Goal: Task Accomplishment & Management: Manage account settings

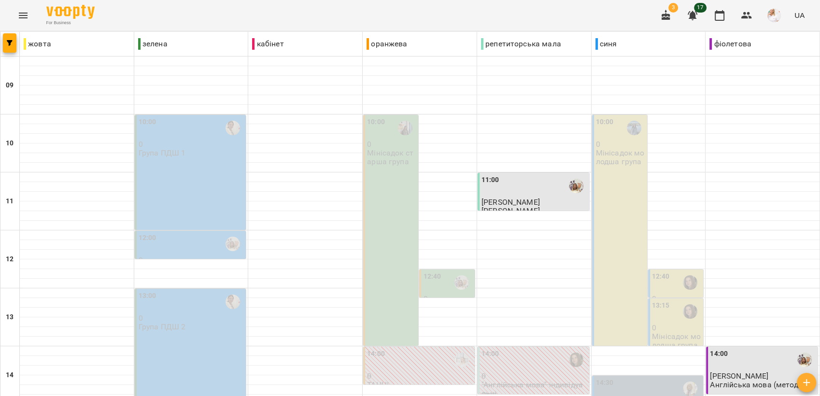
scroll to position [362, 0]
type input "**********"
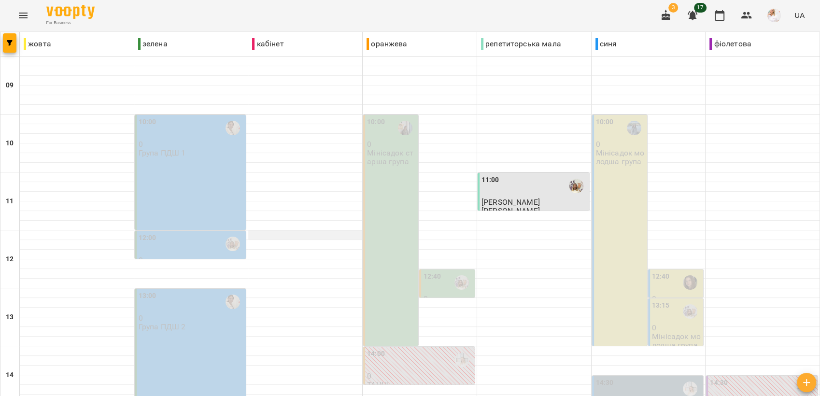
scroll to position [107, 0]
click at [653, 300] on label "13:15" at bounding box center [661, 305] width 18 height 11
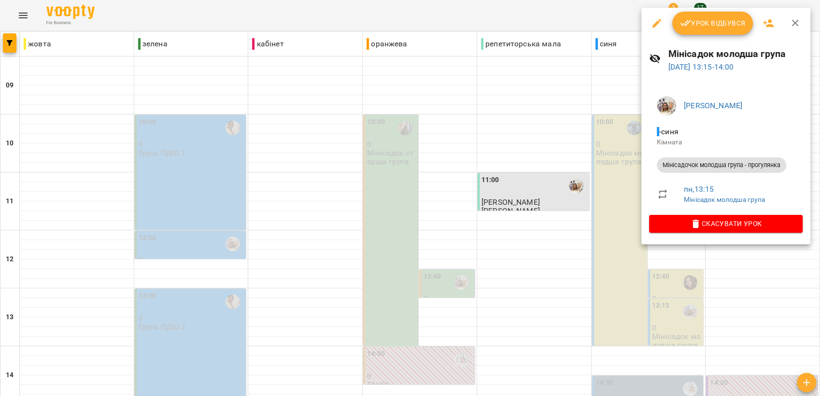
click at [702, 17] on span "Урок відбувся" at bounding box center [713, 23] width 66 height 12
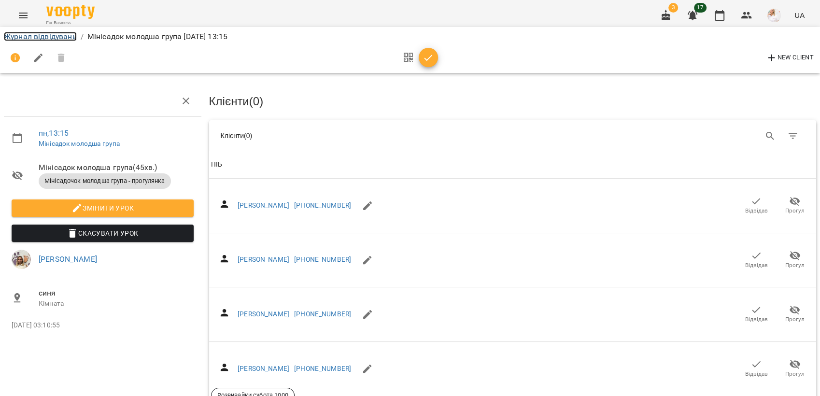
click at [28, 35] on link "Журнал відвідувань" at bounding box center [40, 36] width 73 height 9
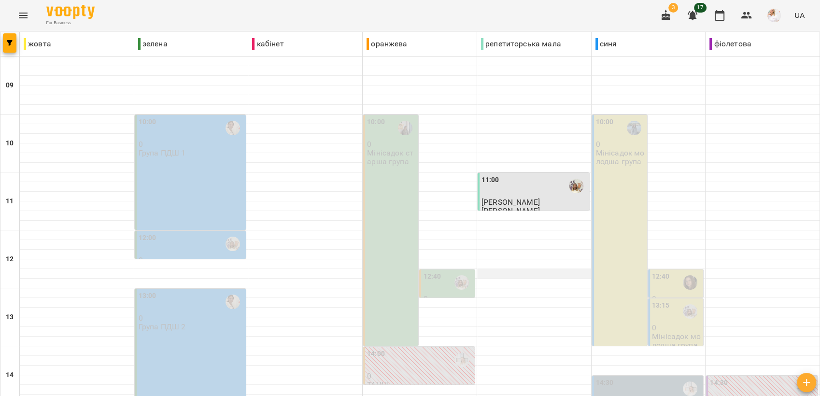
scroll to position [161, 0]
click at [656, 324] on p "0" at bounding box center [676, 328] width 49 height 8
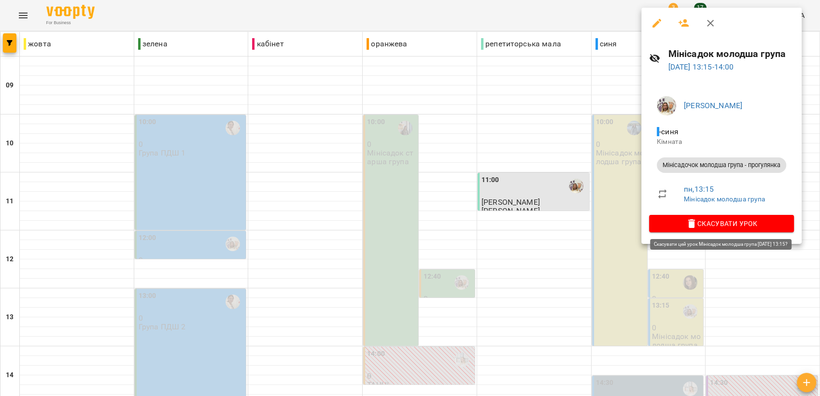
click at [711, 226] on span "Скасувати Урок" at bounding box center [721, 224] width 129 height 12
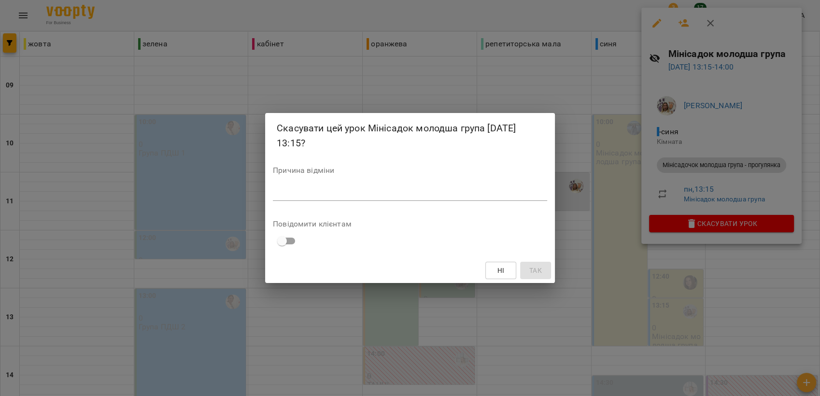
click at [321, 195] on textarea at bounding box center [410, 192] width 274 height 9
type textarea "***"
click at [545, 269] on button "Так" at bounding box center [535, 270] width 31 height 17
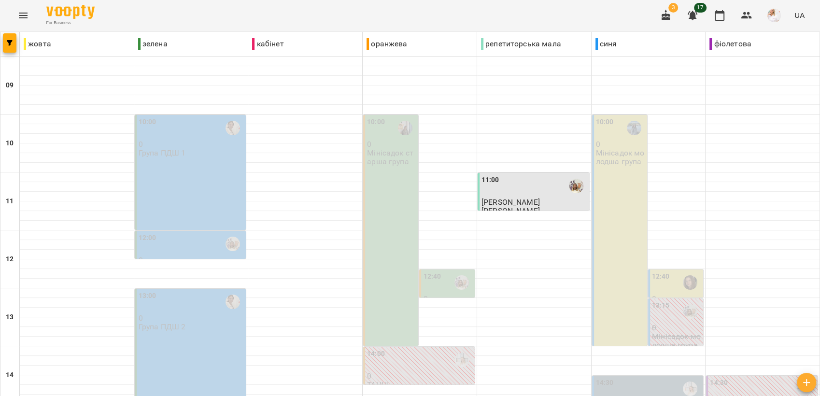
scroll to position [362, 0]
click at [694, 16] on icon "button" at bounding box center [693, 15] width 10 height 9
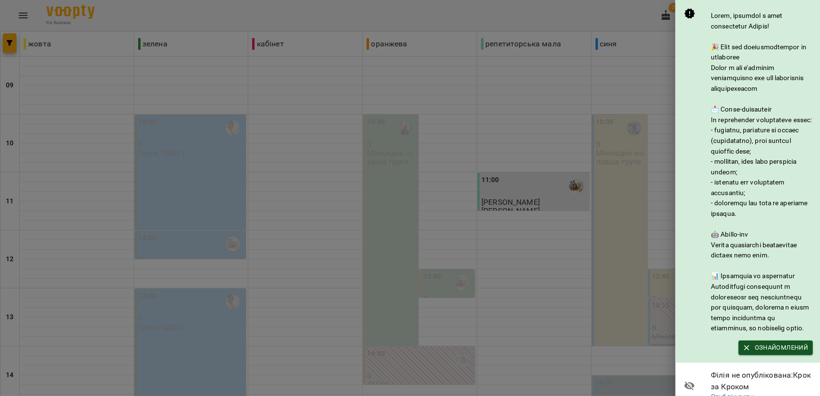
scroll to position [131, 0]
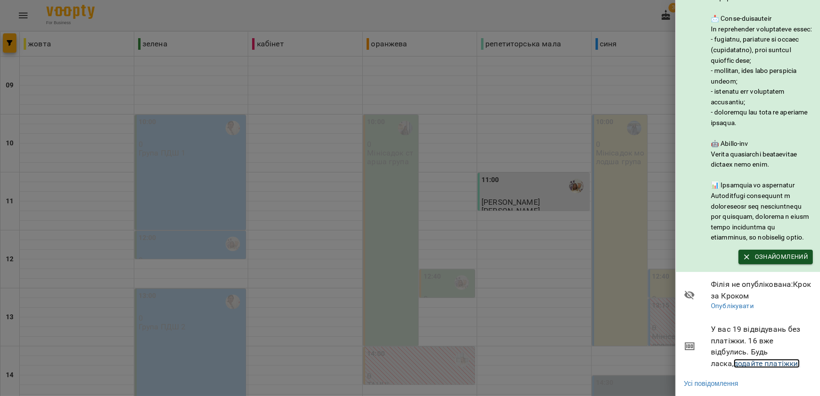
click at [742, 359] on link "додайте платіжки!" at bounding box center [767, 363] width 67 height 9
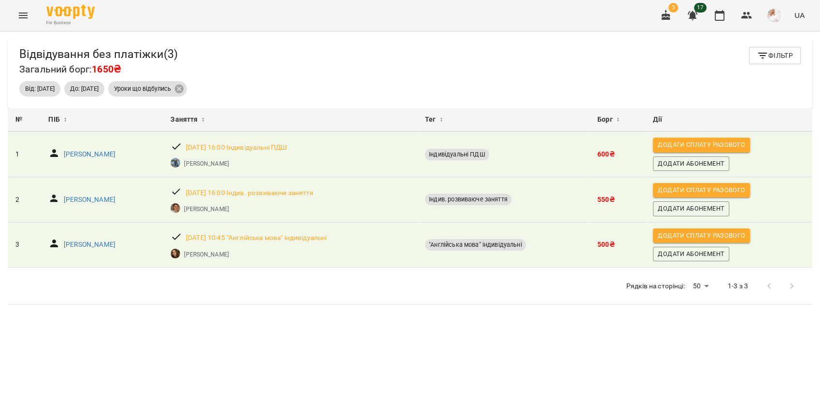
click at [667, 12] on icon "button" at bounding box center [666, 15] width 9 height 11
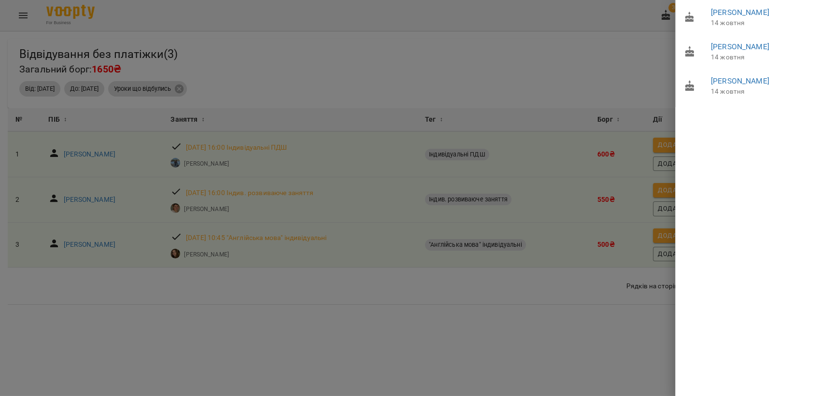
click at [524, 56] on div at bounding box center [410, 198] width 820 height 396
